Goal: Task Accomplishment & Management: Use online tool/utility

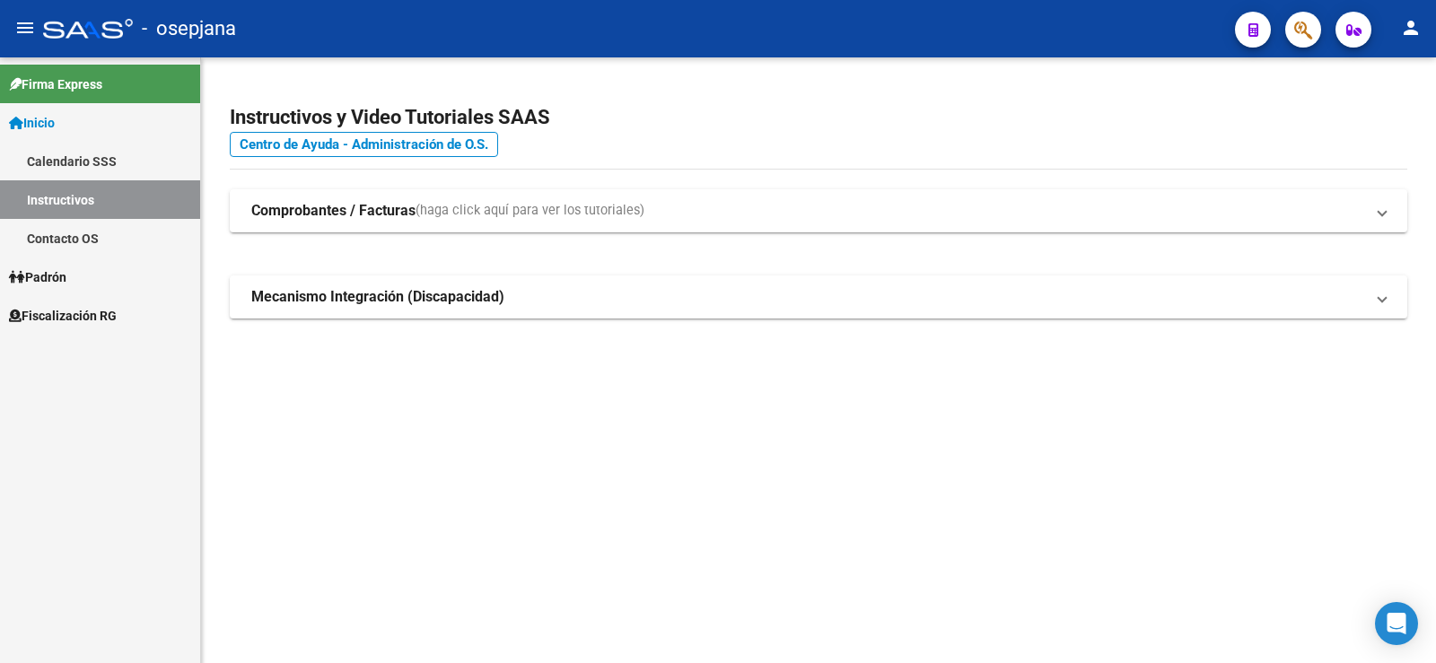
click at [61, 320] on span "Fiscalización RG" at bounding box center [63, 316] width 108 height 20
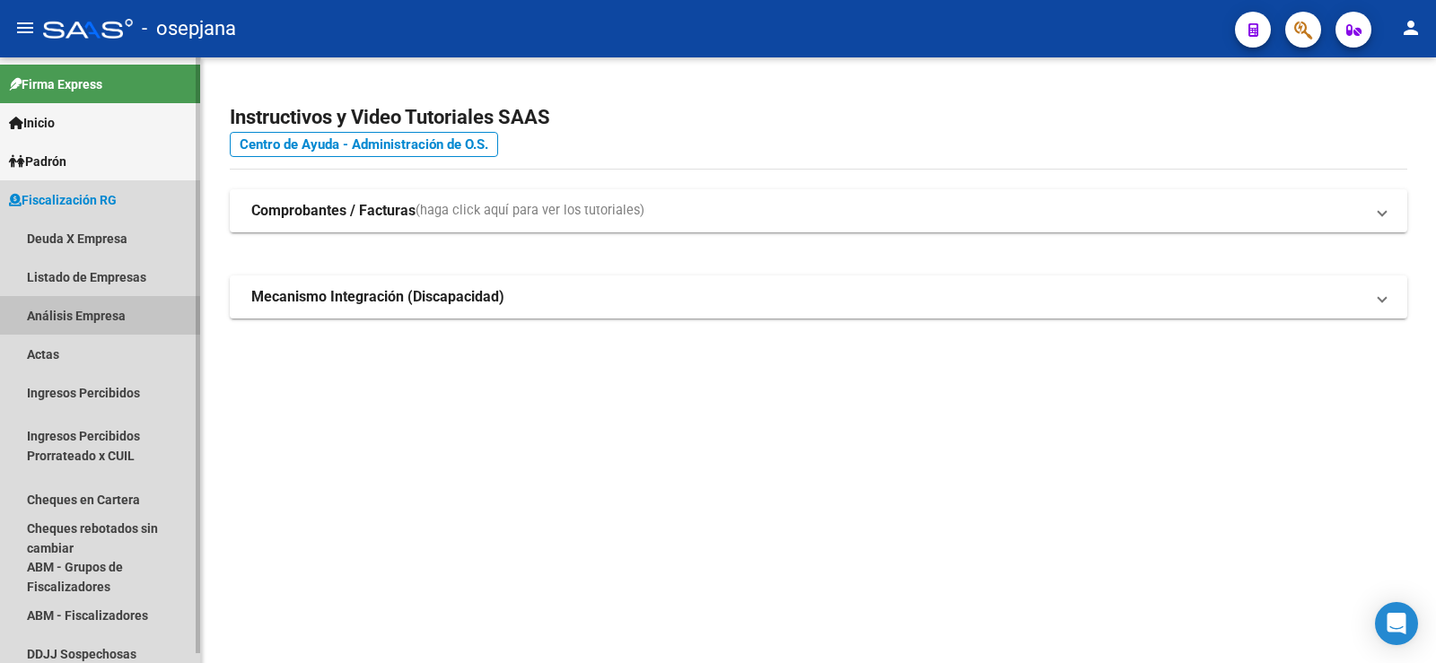
click at [66, 318] on link "Análisis Empresa" at bounding box center [100, 315] width 200 height 39
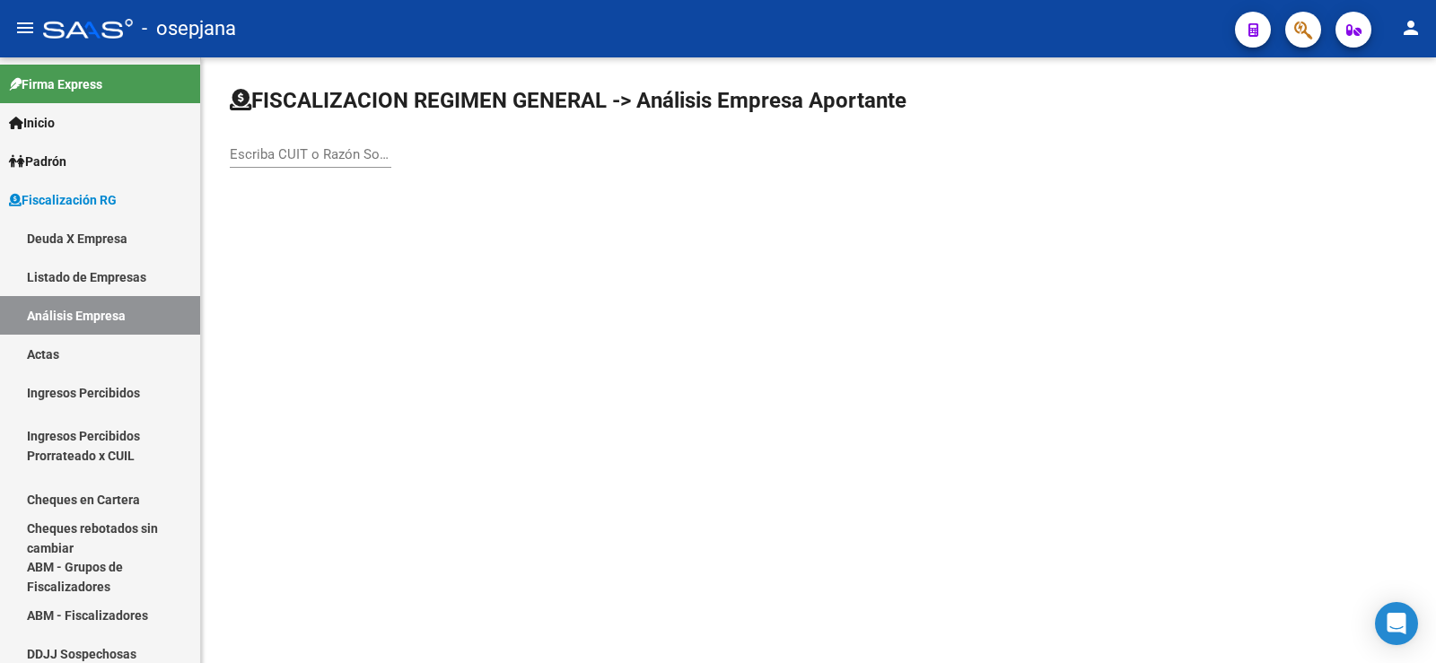
click at [301, 157] on input "Escriba CUIT o Razón Social para buscar" at bounding box center [311, 154] width 162 height 16
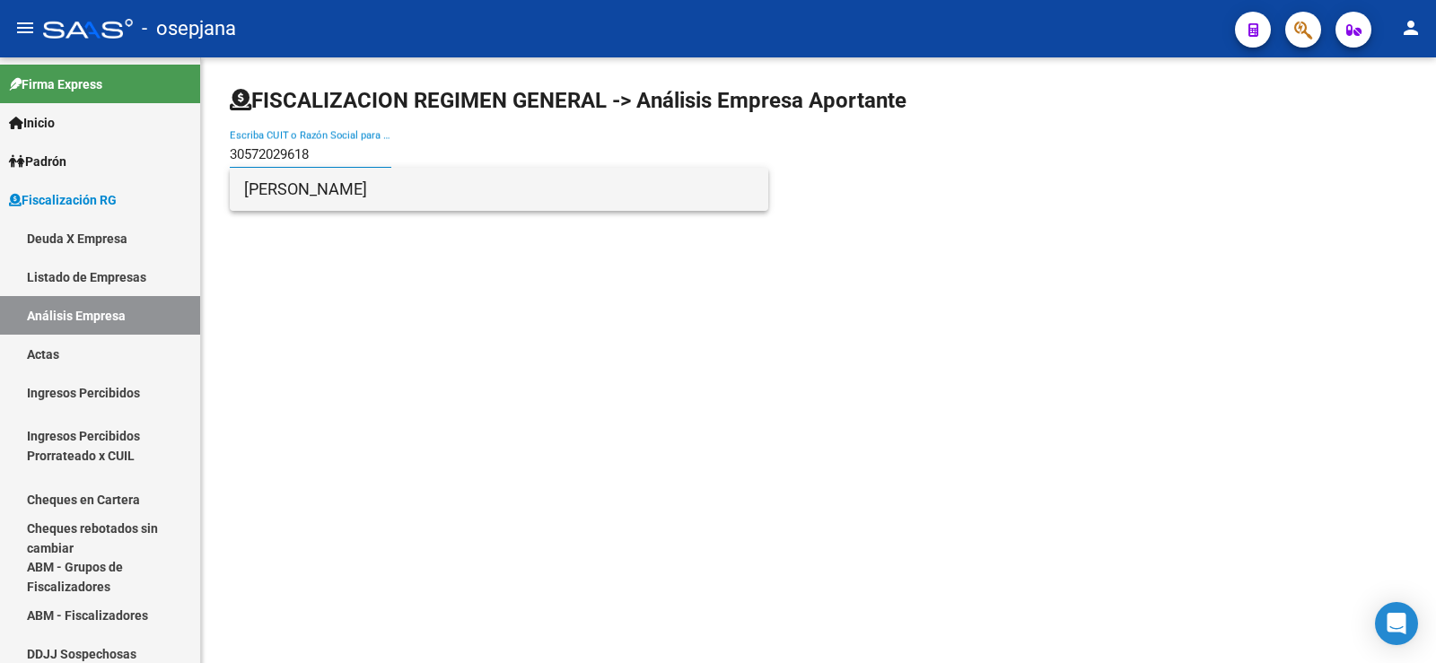
type input "30572029618"
click at [296, 191] on span "[PERSON_NAME]" at bounding box center [499, 189] width 510 height 43
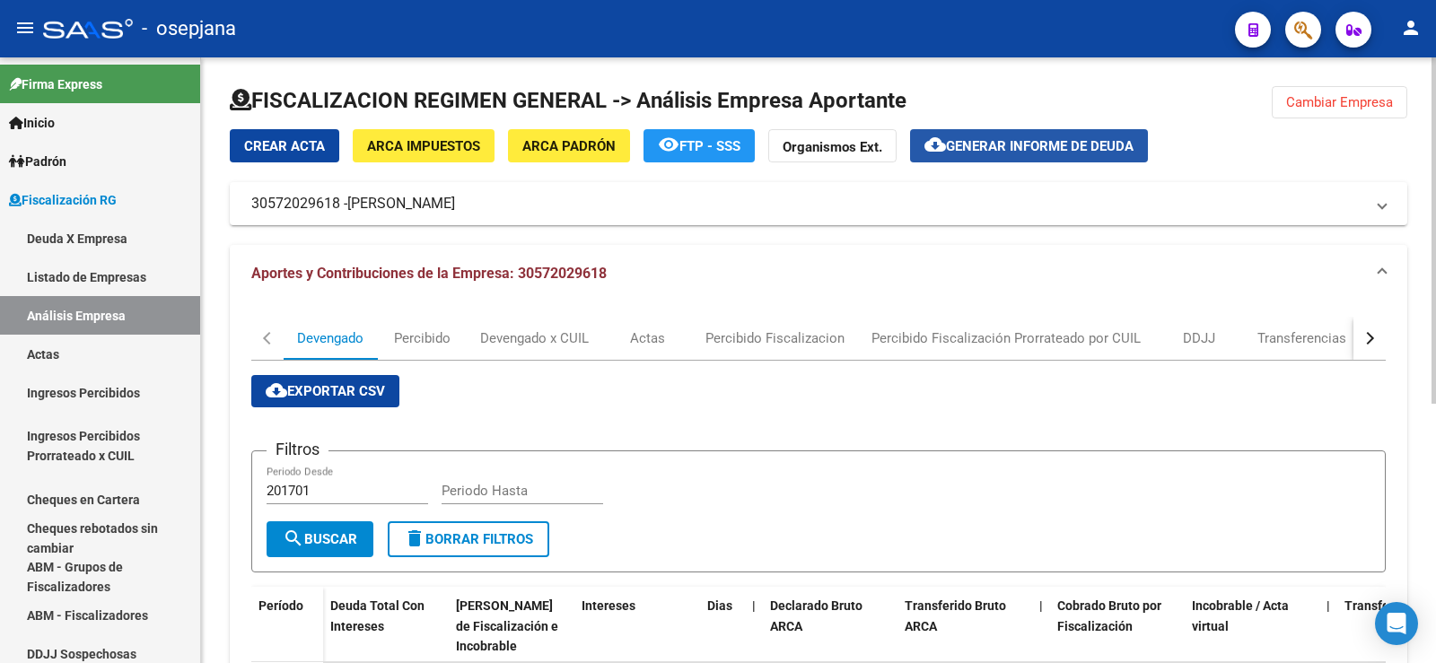
click at [1036, 145] on span "Generar informe de deuda" at bounding box center [1040, 146] width 188 height 16
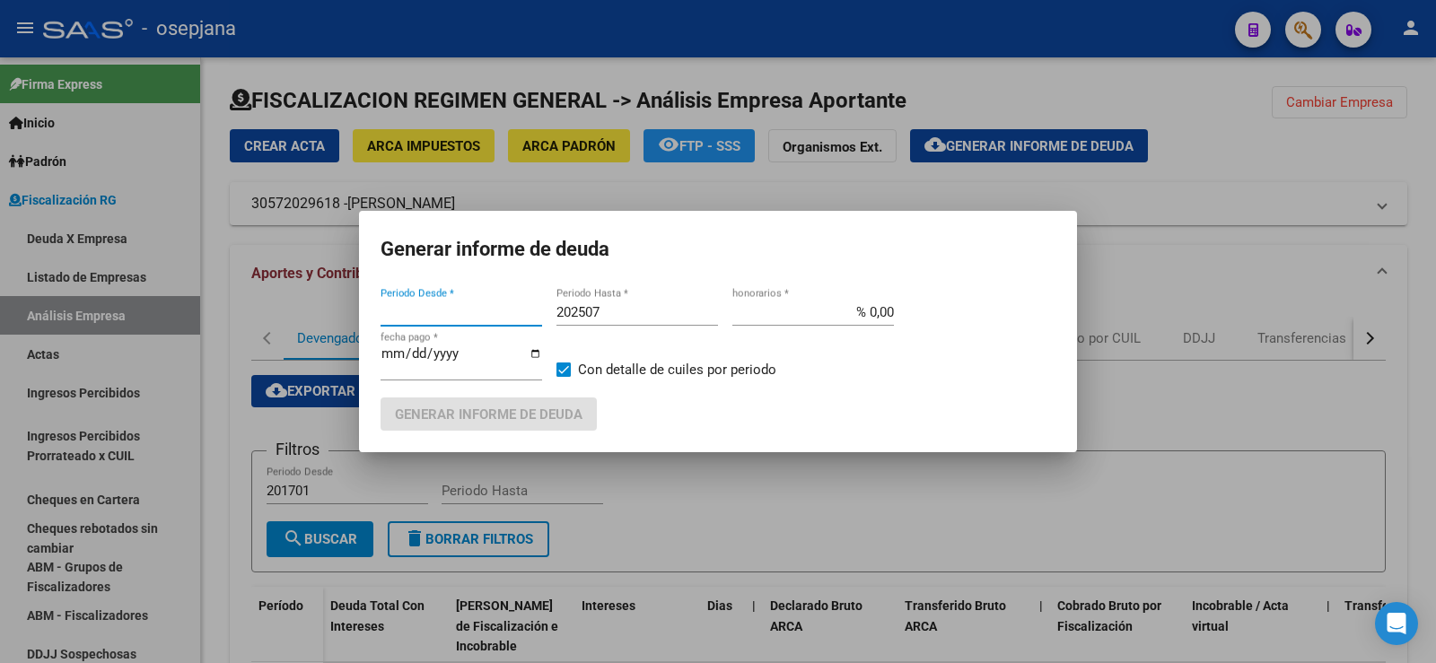
type input "202506"
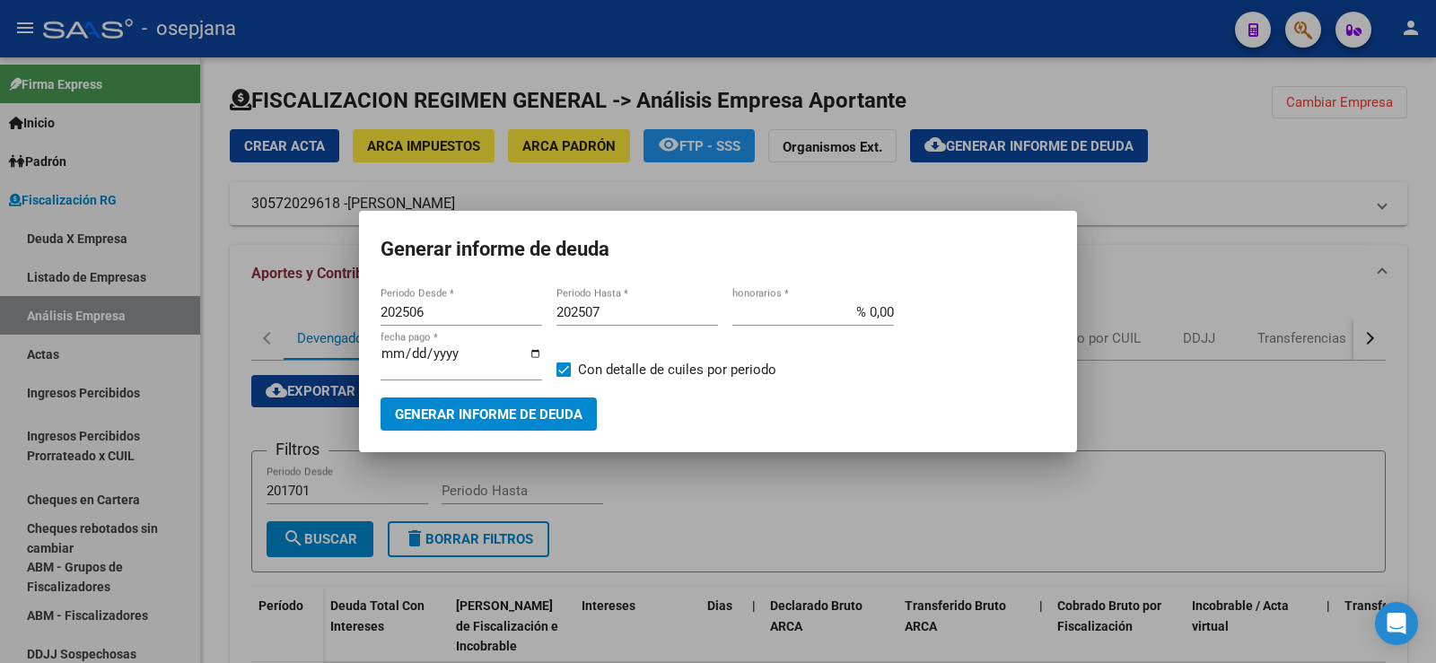
click at [607, 305] on div "202507 Periodo Hasta *" at bounding box center [638, 312] width 162 height 27
type input "202509"
click at [881, 313] on input "% 0,00" at bounding box center [813, 312] width 162 height 16
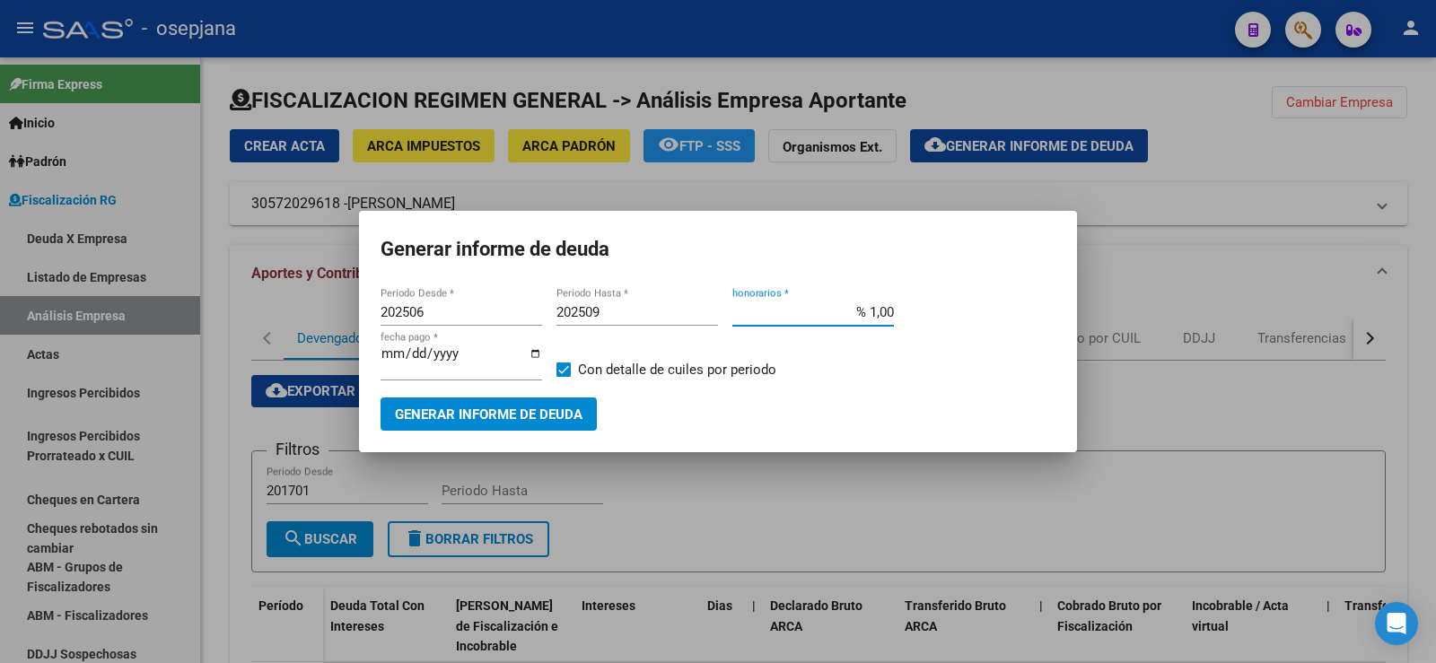
type input "% 10,00"
click at [411, 357] on input "[DATE]" at bounding box center [462, 360] width 162 height 29
type input "[DATE]"
click at [461, 419] on span "Generar informe de deuda" at bounding box center [489, 415] width 188 height 16
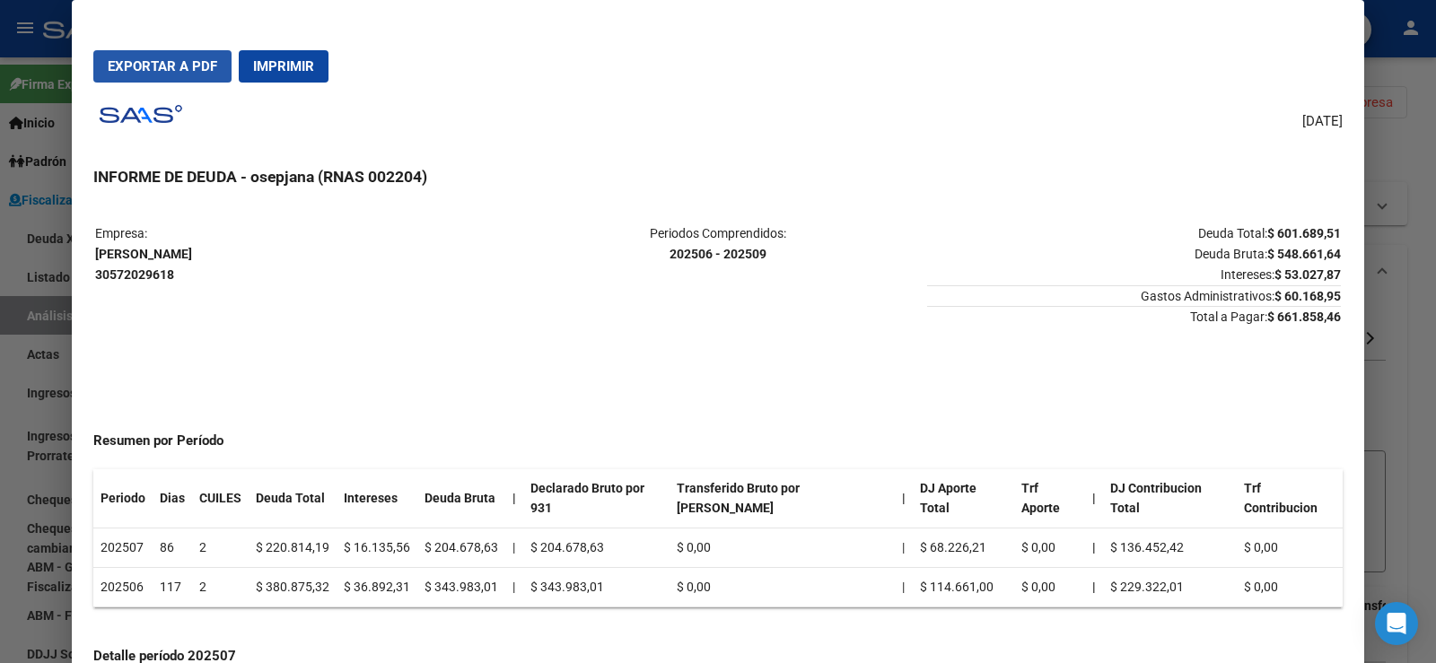
click at [159, 59] on button "Exportar a PDF" at bounding box center [162, 66] width 138 height 32
